Goal: Navigation & Orientation: Find specific page/section

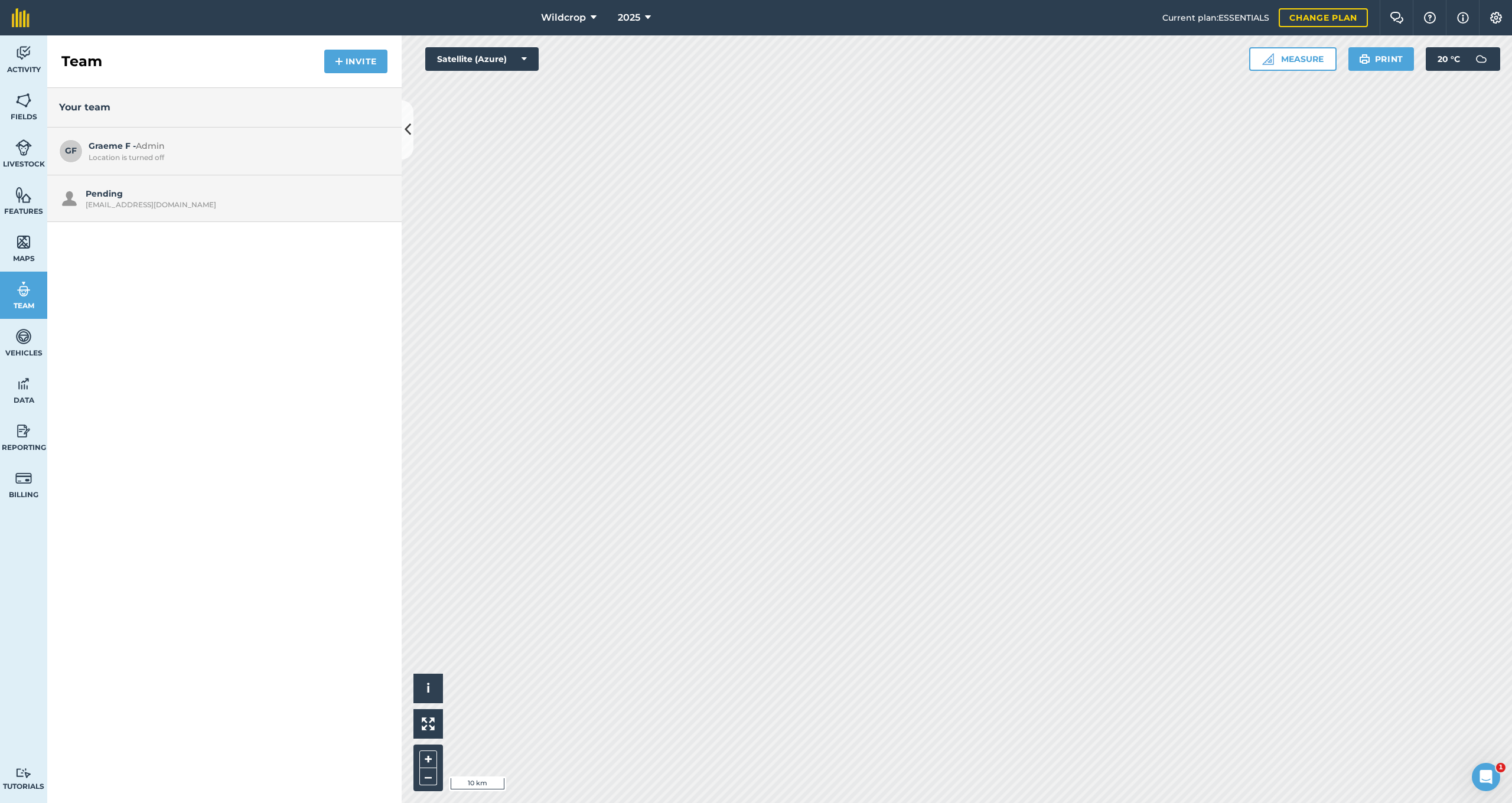
click at [110, 201] on div "[EMAIL_ADDRESS][DOMAIN_NAME]" at bounding box center [234, 205] width 298 height 10
click at [324, 195] on div "Pending [EMAIL_ADDRESS][DOMAIN_NAME]" at bounding box center [234, 198] width 298 height 22
click at [1482, 771] on icon "Open Intercom Messenger" at bounding box center [1485, 776] width 19 height 19
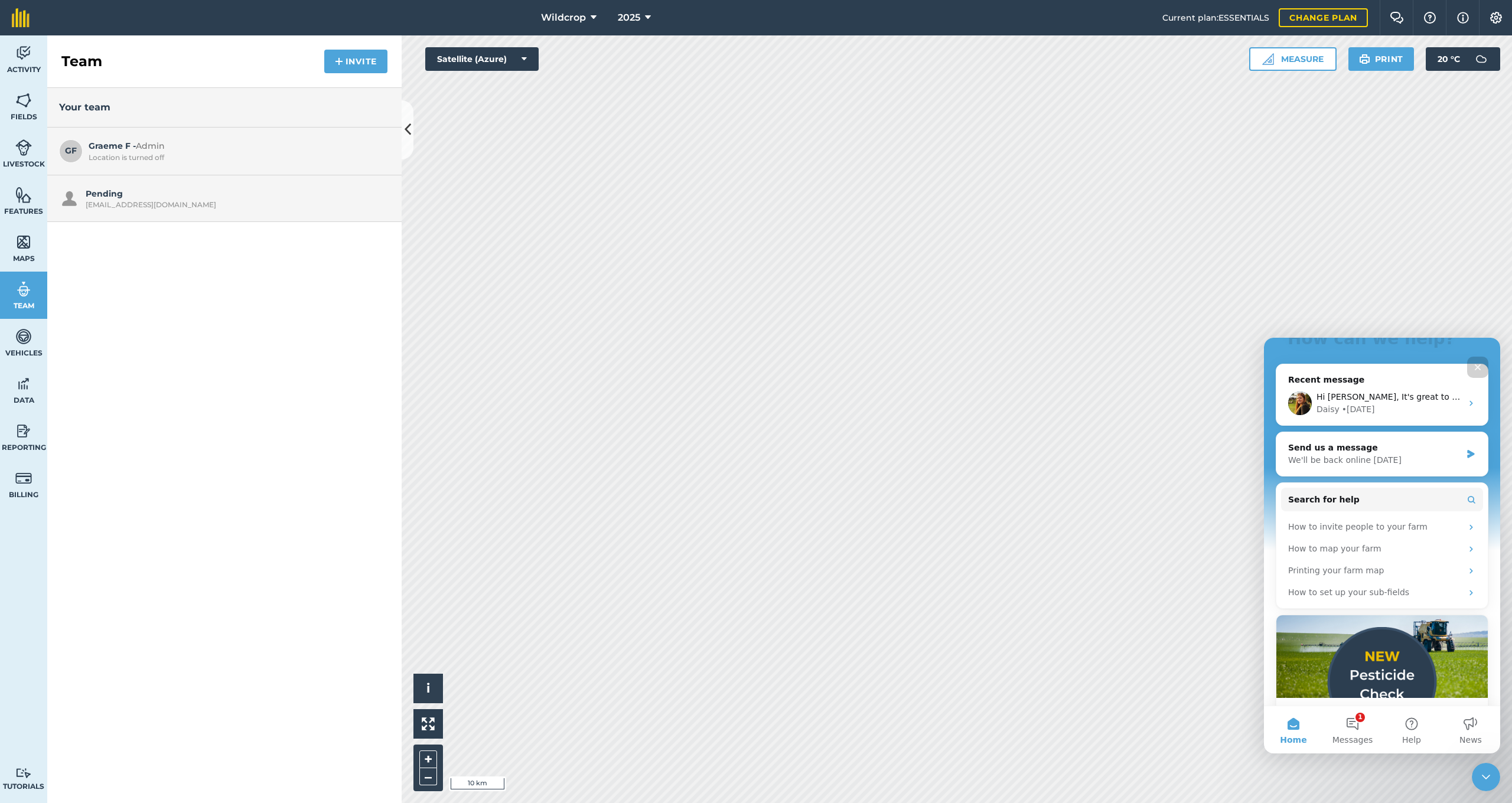
scroll to position [134, 0]
click at [1426, 520] on div "How to invite people to your farm" at bounding box center [1375, 526] width 174 height 13
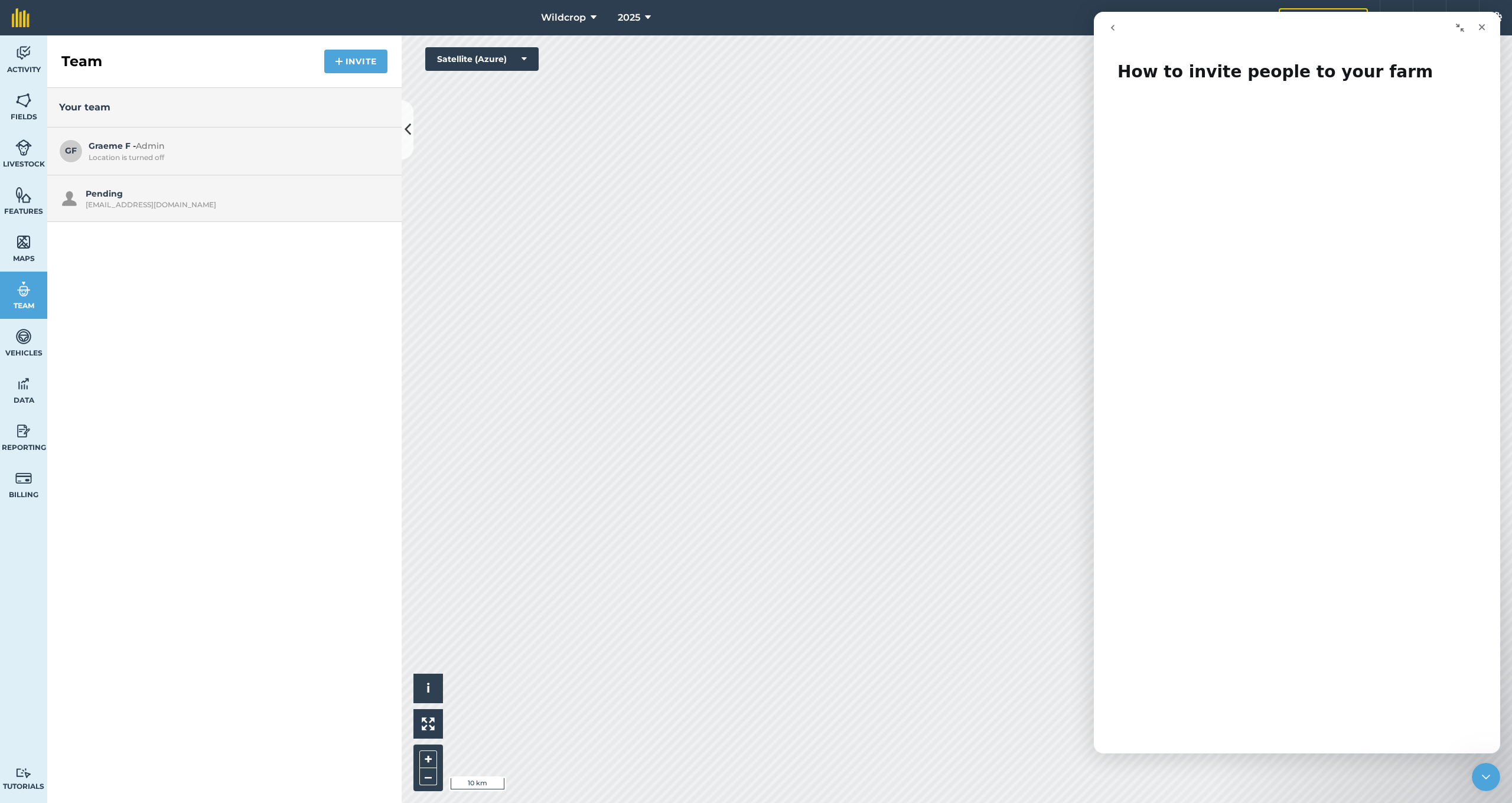
scroll to position [0, 0]
click at [1486, 29] on icon "Close" at bounding box center [1482, 27] width 10 height 10
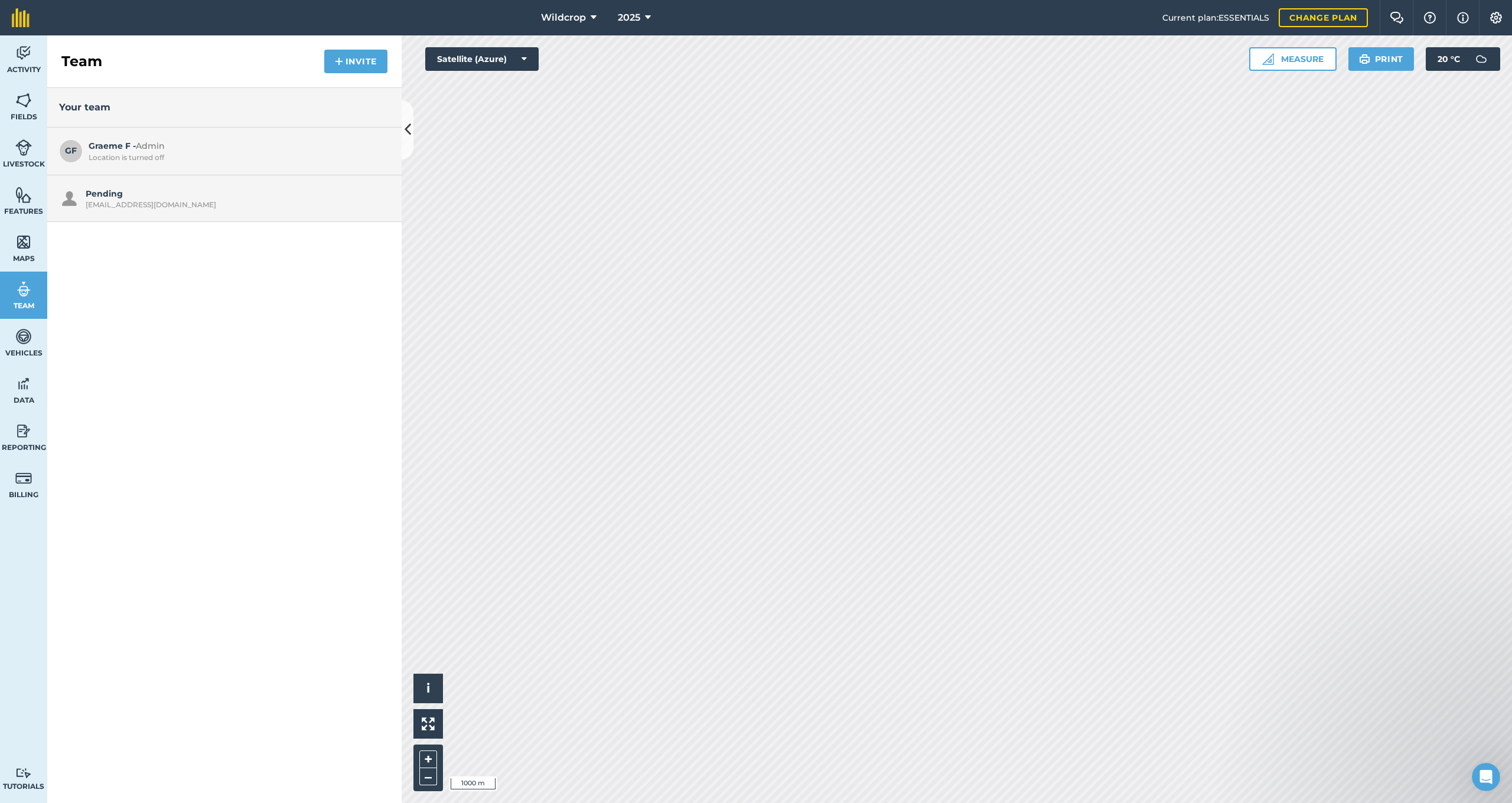
click at [526, 61] on icon at bounding box center [524, 58] width 6 height 12
click at [525, 60] on icon at bounding box center [524, 58] width 6 height 12
click at [592, 18] on icon at bounding box center [593, 18] width 6 height 14
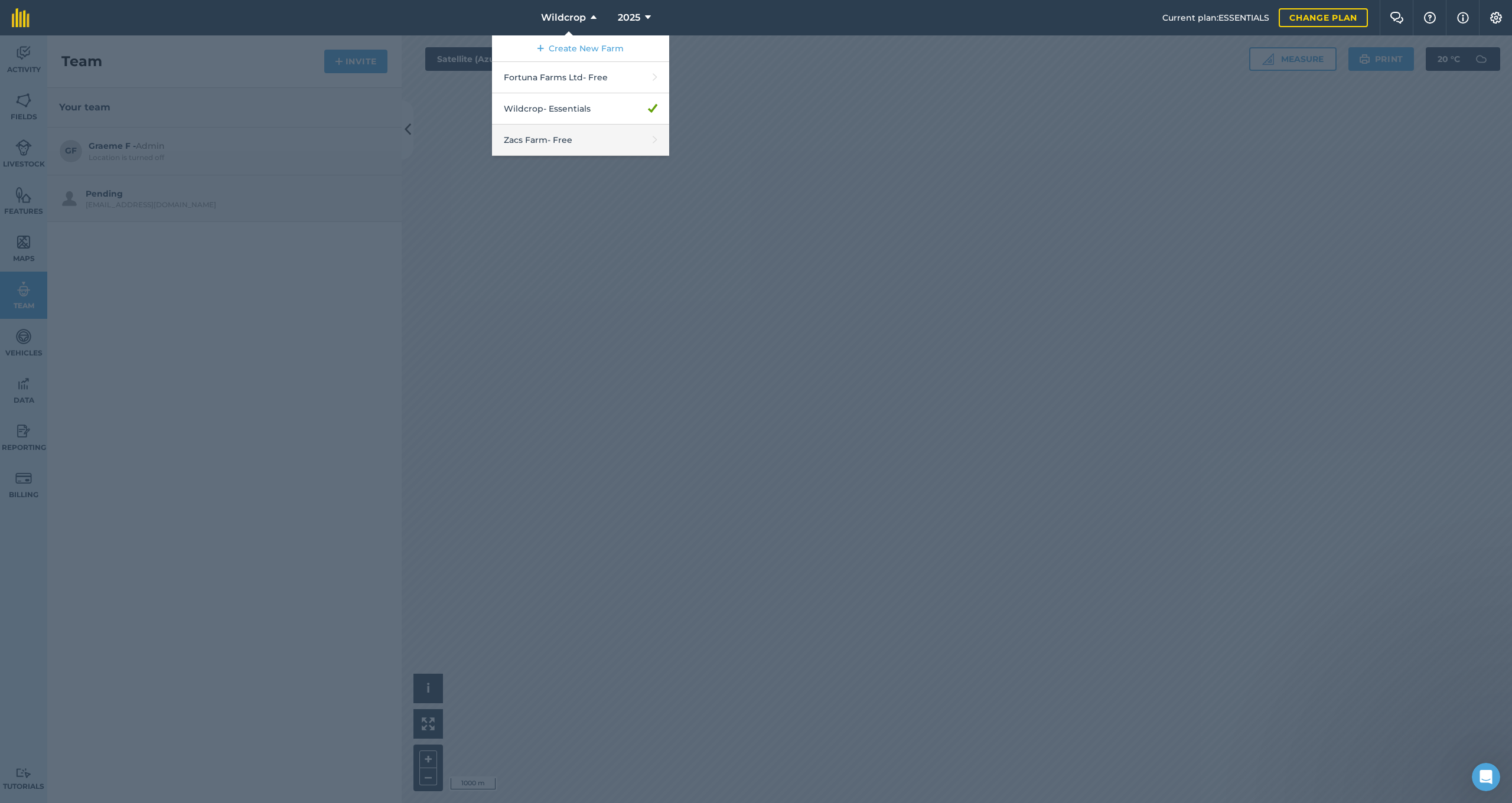
click at [559, 138] on link "Zacs Farm - Free" at bounding box center [581, 140] width 178 height 31
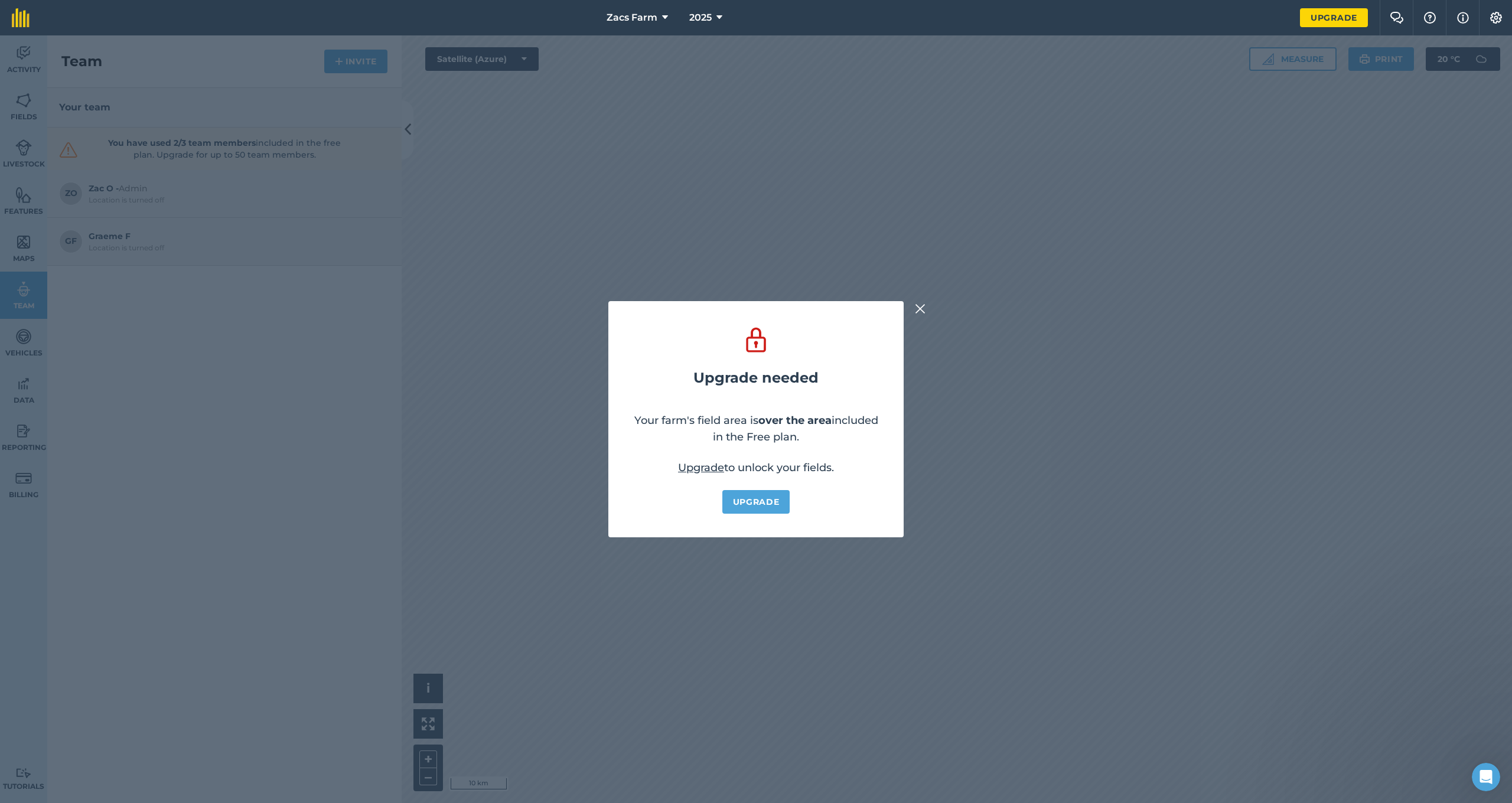
click at [922, 308] on img at bounding box center [920, 309] width 10 height 14
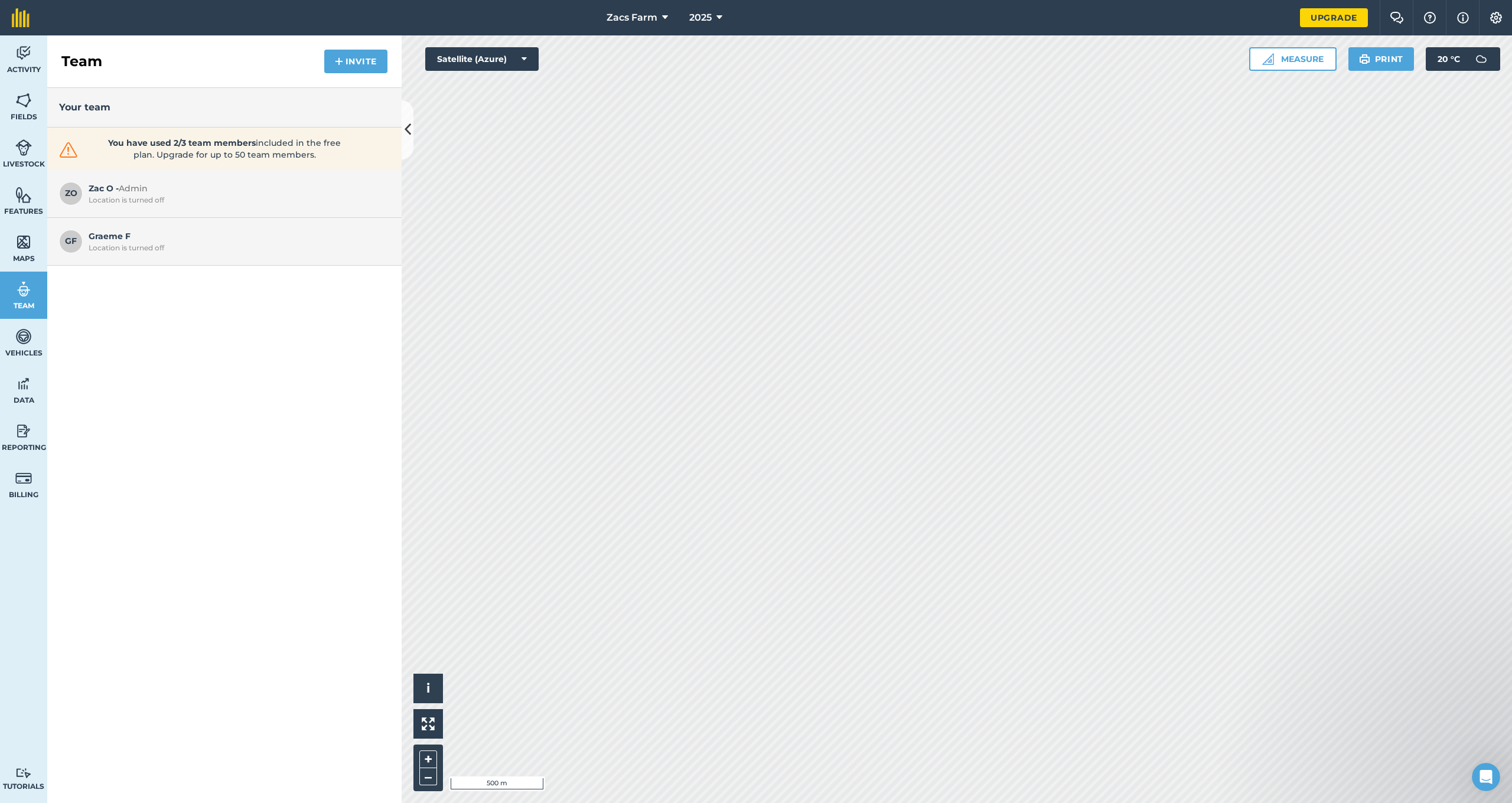
click at [19, 105] on img at bounding box center [23, 100] width 17 height 18
